Goal: Information Seeking & Learning: Check status

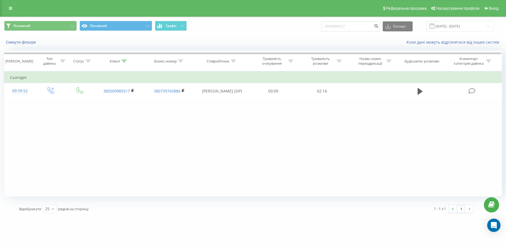
click at [279, 24] on div "Основний Основний Графік 0509985517 Експорт .csv .xls .xlsx [DATE] - [DATE]" at bounding box center [253, 26] width 498 height 11
type input "0978732480"
click at [379, 24] on icon "submit" at bounding box center [376, 25] width 5 height 3
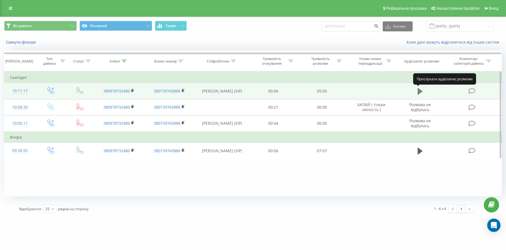
click at [419, 90] on icon at bounding box center [420, 91] width 5 height 7
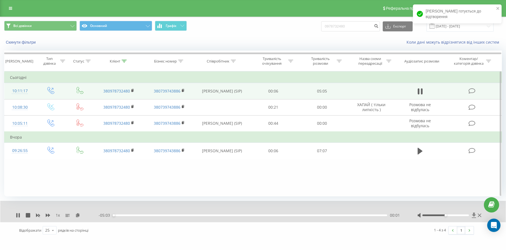
click at [472, 215] on icon at bounding box center [474, 215] width 5 height 6
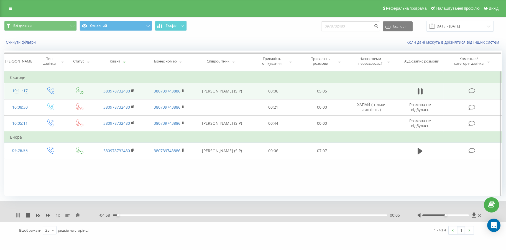
click at [16, 215] on icon at bounding box center [16, 215] width 1 height 4
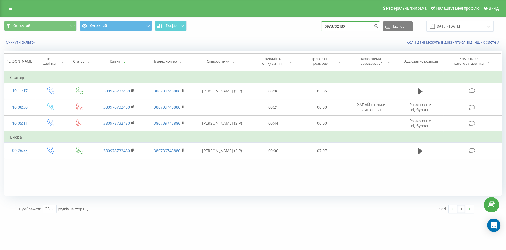
drag, startPoint x: 0, startPoint y: 0, endPoint x: 219, endPoint y: 26, distance: 220.3
click at [217, 26] on div "Основний Основний Графік 0978732480 Експорт .csv .xls .xlsx [DATE] - [DATE]" at bounding box center [253, 26] width 498 height 11
paste input "65839523"
type input "0965839523"
click at [376, 28] on button "submit" at bounding box center [376, 26] width 7 height 10
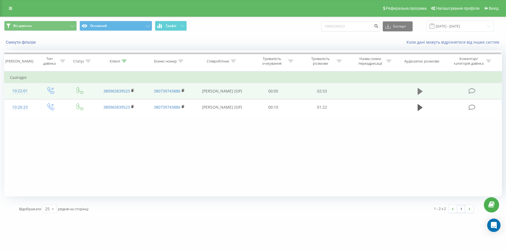
click at [419, 89] on icon at bounding box center [420, 91] width 5 height 7
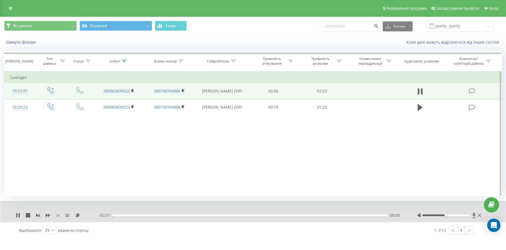
click at [473, 215] on icon at bounding box center [474, 215] width 5 height 6
click at [19, 215] on icon at bounding box center [19, 215] width 1 height 4
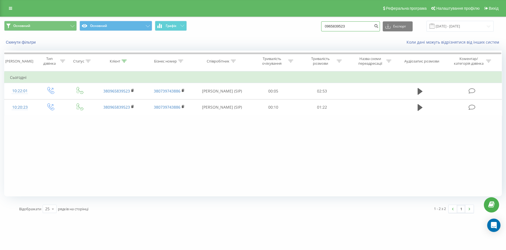
drag, startPoint x: 357, startPoint y: 26, endPoint x: 274, endPoint y: 27, distance: 83.5
click at [274, 27] on div "Основний Основний Графік 0965839523 Експорт .csv .xls .xlsx [DATE] - [DATE]" at bounding box center [253, 26] width 498 height 11
paste input "508824987"
type input "0508824987"
click at [380, 27] on button "submit" at bounding box center [376, 26] width 7 height 10
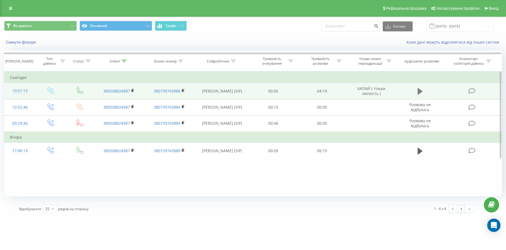
click at [422, 89] on icon at bounding box center [420, 91] width 5 height 8
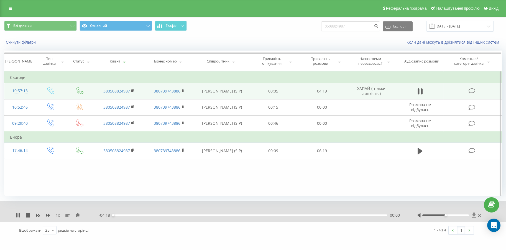
click at [473, 213] on icon at bounding box center [474, 215] width 5 height 6
click at [18, 214] on icon at bounding box center [18, 215] width 4 height 4
